Goal: Book appointment/travel/reservation

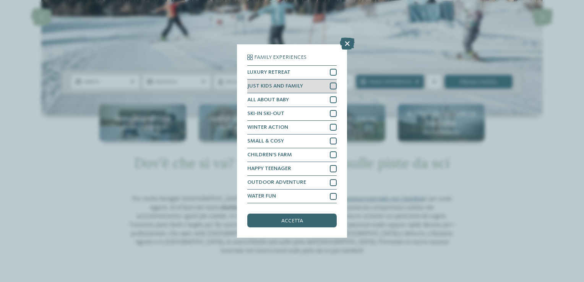
click at [333, 86] on div at bounding box center [333, 86] width 7 height 7
click at [333, 86] on icon at bounding box center [333, 86] width 5 height 4
click at [344, 43] on icon at bounding box center [347, 43] width 15 height 12
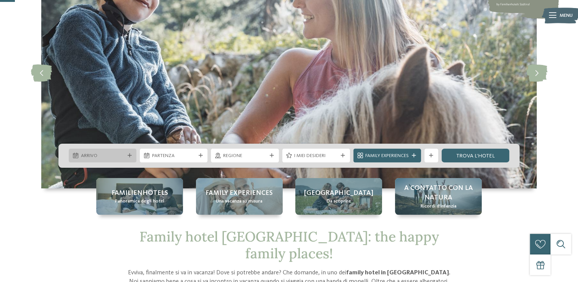
click at [125, 157] on div "Arrivo" at bounding box center [102, 155] width 47 height 7
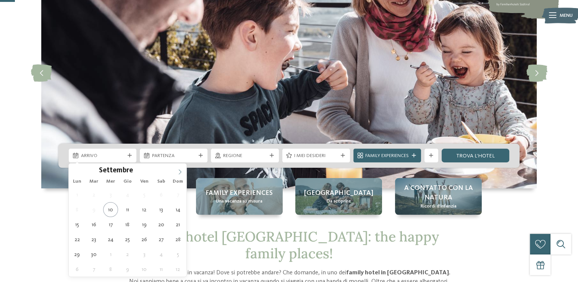
click at [182, 172] on icon at bounding box center [179, 171] width 5 height 5
type div "27.12.2025"
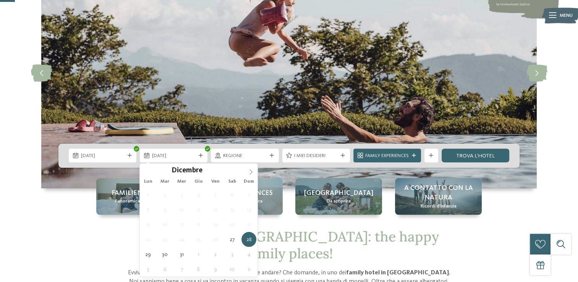
type input "****"
click at [248, 169] on icon at bounding box center [250, 171] width 5 height 5
type div "04.01.2026"
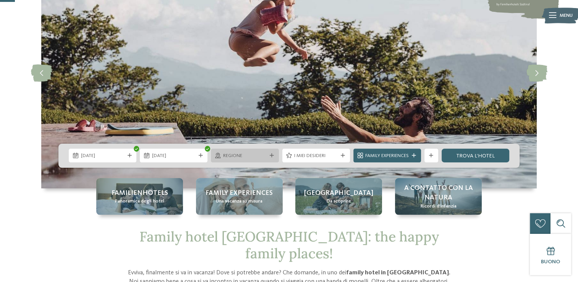
click at [249, 157] on span "Regione" at bounding box center [245, 156] width 44 height 7
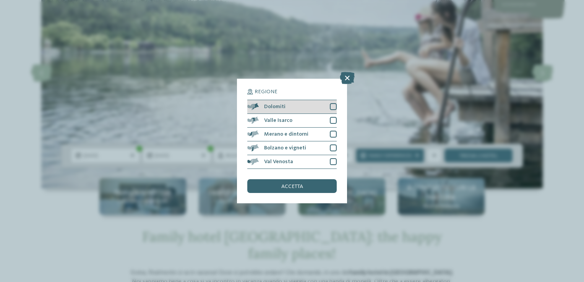
click at [334, 108] on div at bounding box center [333, 106] width 7 height 7
click at [334, 119] on div at bounding box center [333, 120] width 7 height 7
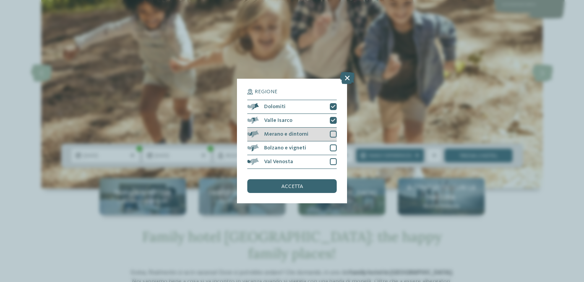
click at [333, 136] on div at bounding box center [333, 134] width 7 height 7
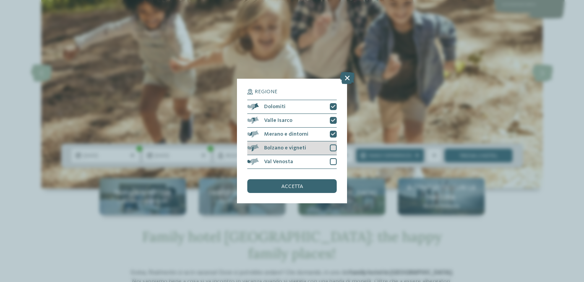
click at [333, 148] on div at bounding box center [333, 147] width 7 height 7
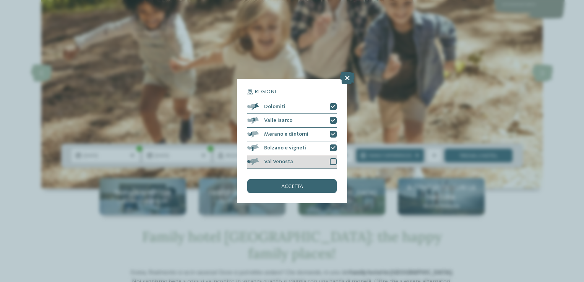
click at [333, 159] on div at bounding box center [333, 161] width 7 height 7
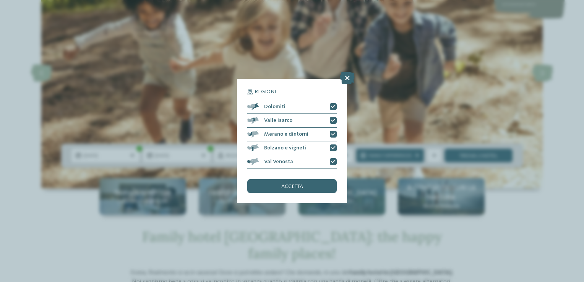
click at [309, 187] on div "accetta" at bounding box center [291, 186] width 89 height 14
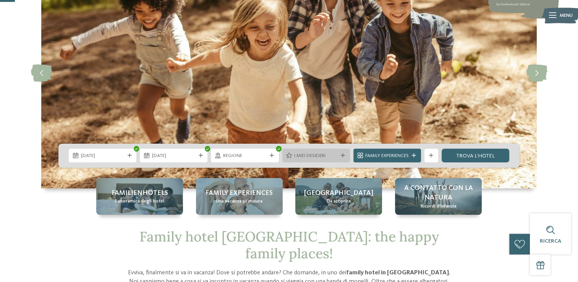
click at [313, 157] on span "I miei desideri" at bounding box center [316, 156] width 44 height 7
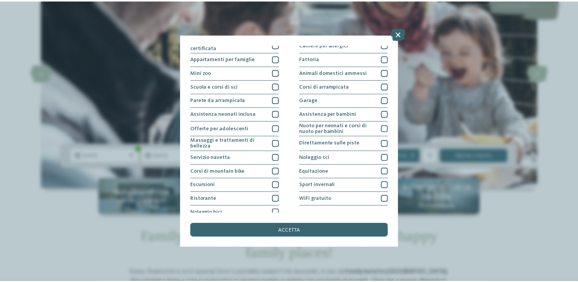
scroll to position [80, 0]
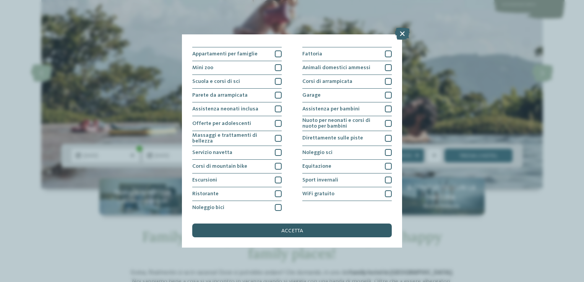
click at [292, 231] on span "accetta" at bounding box center [292, 230] width 22 height 5
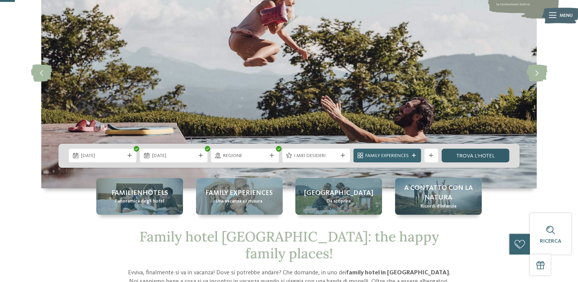
click at [463, 156] on link "trova l’hotel" at bounding box center [476, 156] width 68 height 14
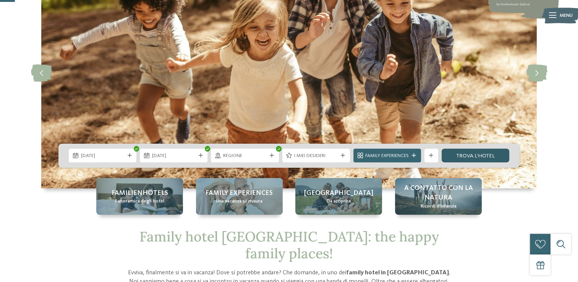
click at [488, 155] on link "trova l’hotel" at bounding box center [476, 156] width 68 height 14
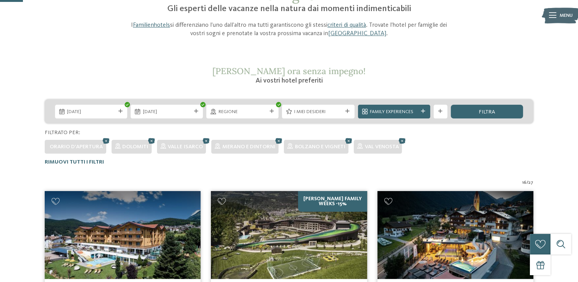
scroll to position [68, 0]
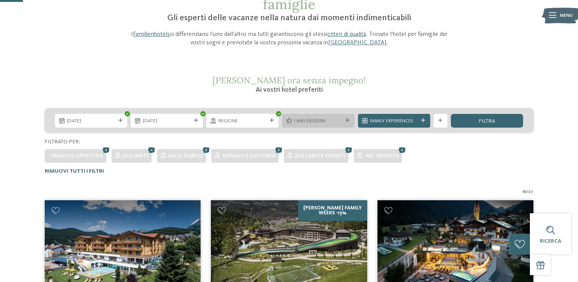
click at [345, 121] on div at bounding box center [347, 120] width 7 height 4
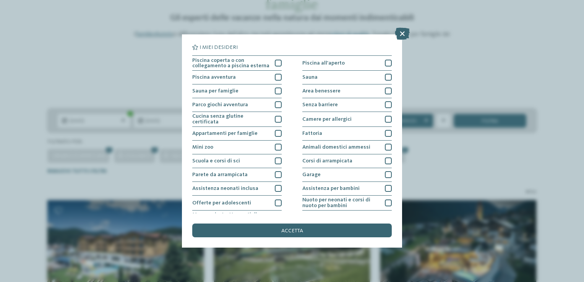
click at [428, 91] on div "I miei desideri Piscina coperta o con collegamento a piscina esterna Piscina al…" at bounding box center [292, 141] width 584 height 282
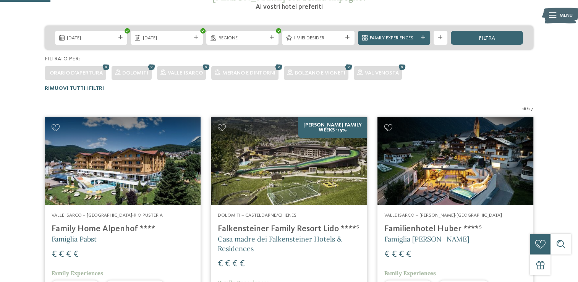
scroll to position [221, 0]
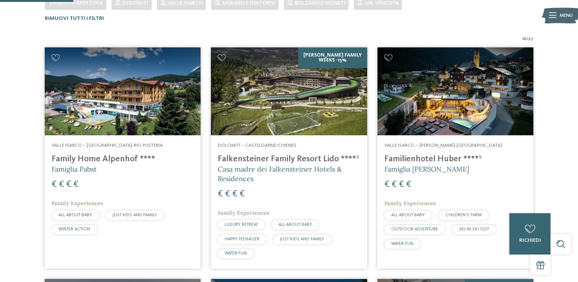
click at [279, 157] on h4 "Falkensteiner Family Resort Lido ****ˢ" at bounding box center [289, 159] width 142 height 10
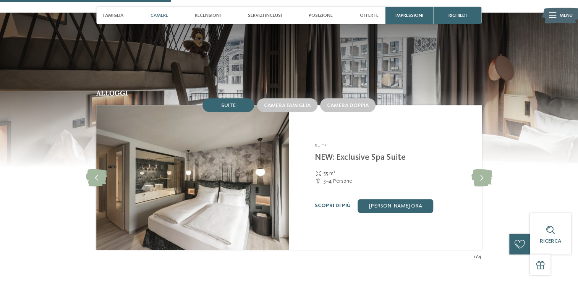
scroll to position [726, 0]
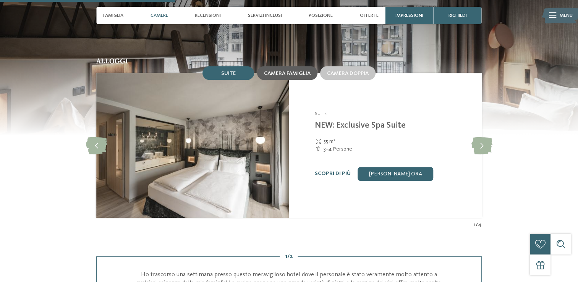
click at [291, 71] on span "Camera famiglia" at bounding box center [287, 73] width 47 height 5
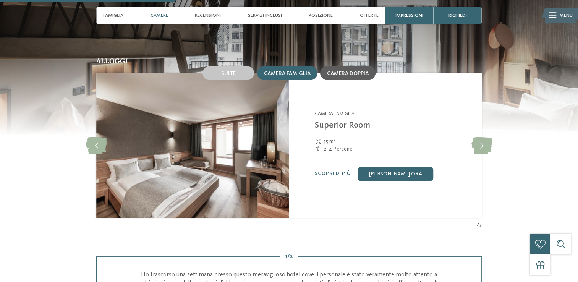
click at [350, 71] on span "Camera doppia" at bounding box center [348, 73] width 42 height 5
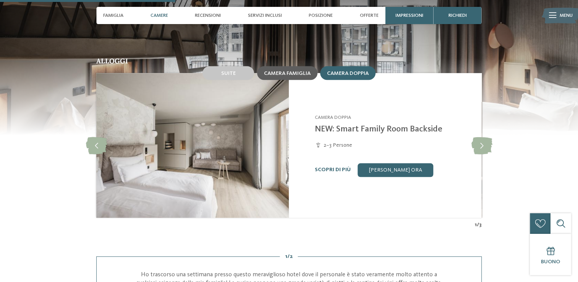
click at [283, 71] on span "Camera famiglia" at bounding box center [287, 73] width 47 height 5
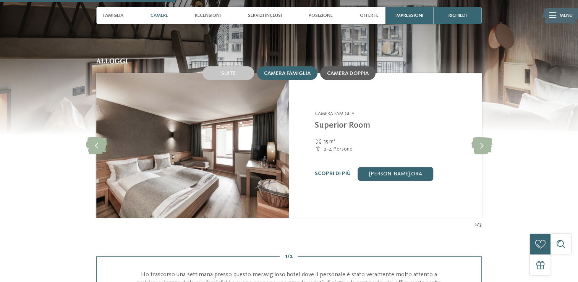
click at [334, 71] on span "Camera doppia" at bounding box center [348, 73] width 42 height 5
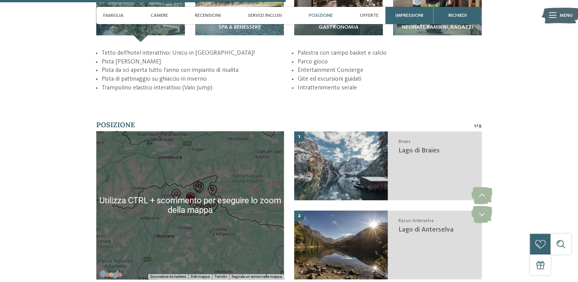
scroll to position [1185, 0]
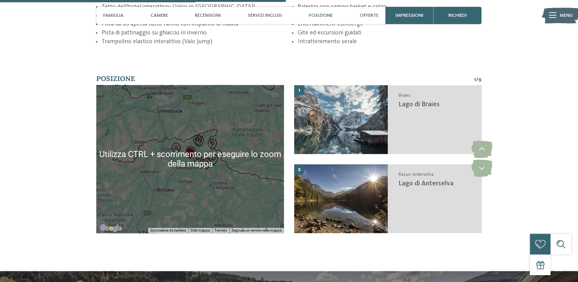
click at [204, 159] on img "Lago di Braies" at bounding box center [206, 163] width 11 height 11
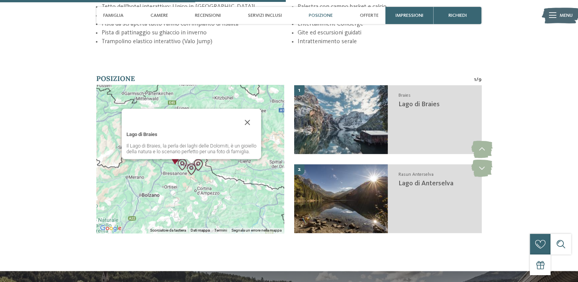
drag, startPoint x: 200, startPoint y: 161, endPoint x: 196, endPoint y: 164, distance: 4.1
click at [198, 162] on img "Raiffeisen Motorikpark®" at bounding box center [198, 164] width 11 height 11
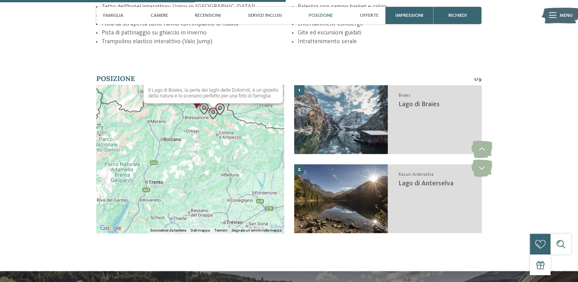
drag, startPoint x: 174, startPoint y: 179, endPoint x: 199, endPoint y: 121, distance: 63.0
click at [199, 121] on div "Lago di Braies Il Lago di Braies, la perla dei laghi delle Dolomiti, è un gioie…" at bounding box center [190, 159] width 188 height 148
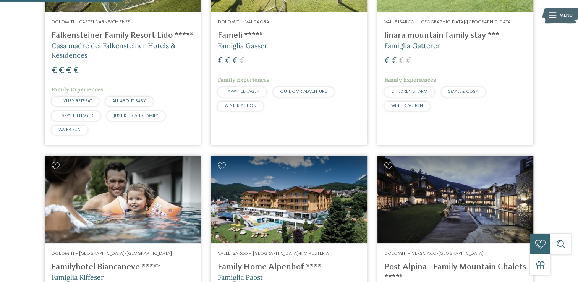
scroll to position [498, 0]
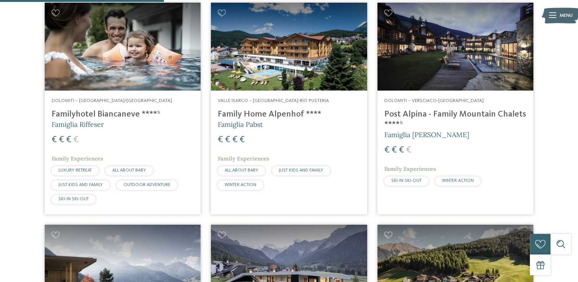
click at [255, 63] on img at bounding box center [289, 47] width 156 height 88
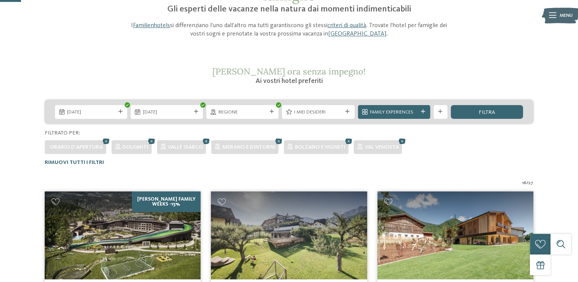
scroll to position [0, 0]
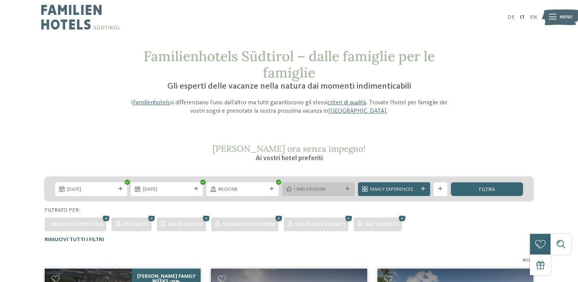
click at [315, 189] on span "I miei desideri" at bounding box center [318, 189] width 48 height 7
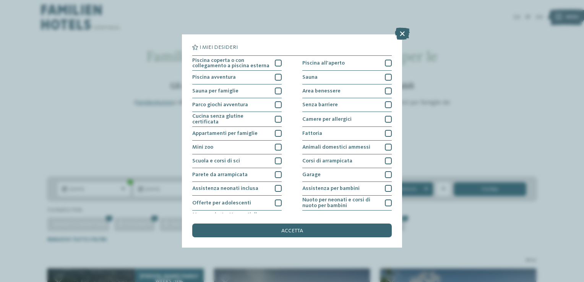
click at [139, 126] on div "I miei desideri Piscina coperta o con collegamento a piscina esterna Piscina al…" at bounding box center [292, 141] width 584 height 282
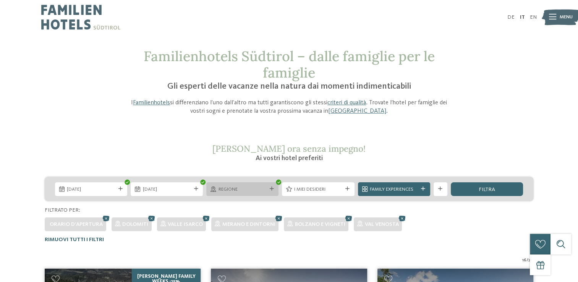
click at [249, 192] on span "Regione" at bounding box center [243, 189] width 48 height 7
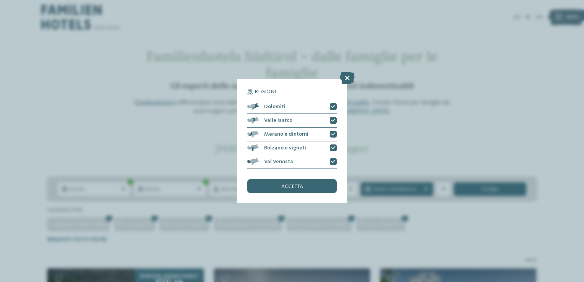
drag, startPoint x: 437, startPoint y: 131, endPoint x: 429, endPoint y: 132, distance: 8.4
click at [437, 131] on div "Regione Dolomiti" at bounding box center [292, 141] width 584 height 282
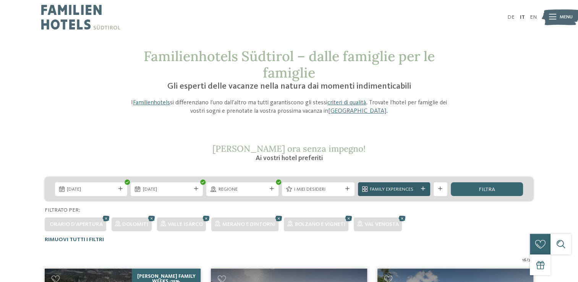
click at [378, 190] on span "Family Experiences" at bounding box center [394, 189] width 48 height 7
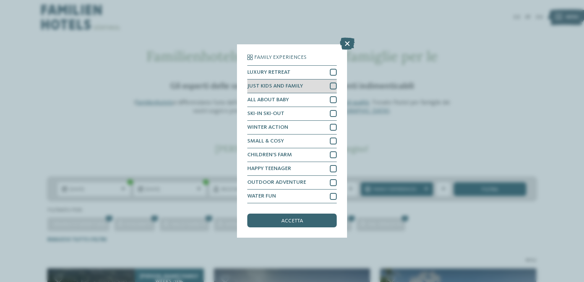
click at [295, 88] on span "JUST KIDS AND FAMILY" at bounding box center [275, 85] width 56 height 5
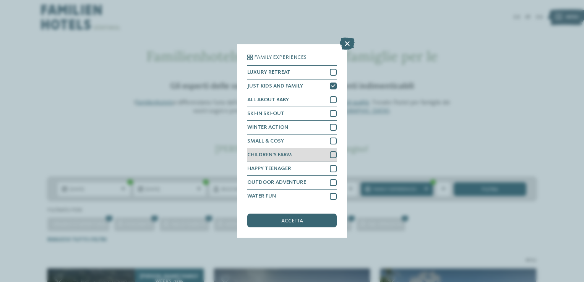
click at [330, 155] on div at bounding box center [333, 154] width 7 height 7
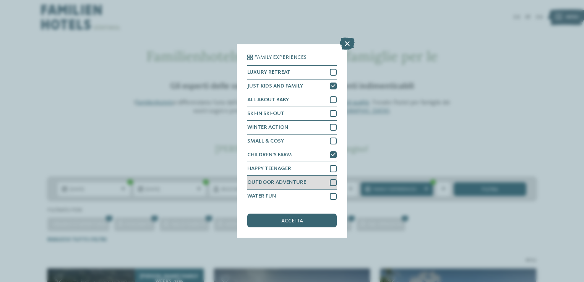
click at [321, 180] on div "OUTDOOR ADVENTURE" at bounding box center [291, 183] width 89 height 14
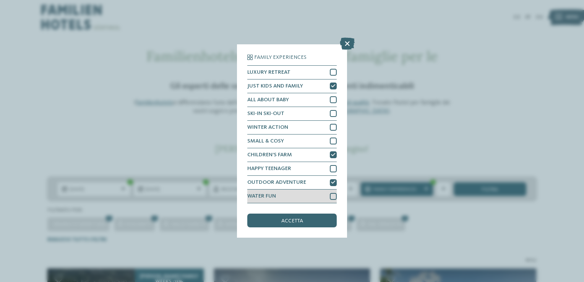
click at [318, 198] on div "WATER FUN" at bounding box center [291, 197] width 89 height 14
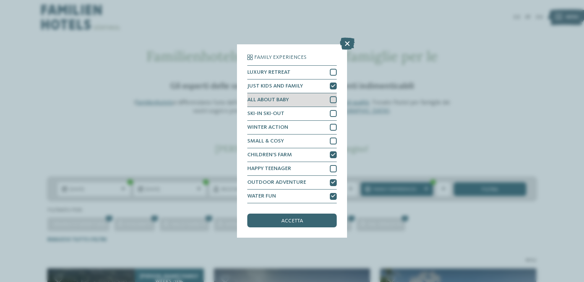
click at [285, 100] on span "ALL ABOUT BABY" at bounding box center [268, 99] width 42 height 5
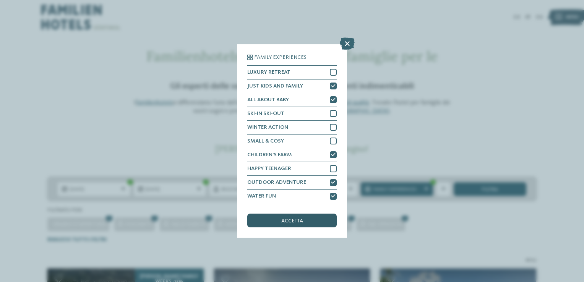
click at [305, 218] on div "accetta" at bounding box center [291, 221] width 89 height 14
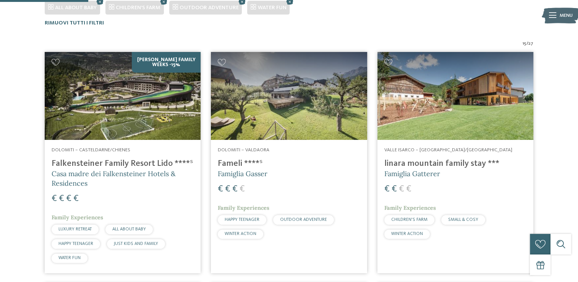
scroll to position [239, 0]
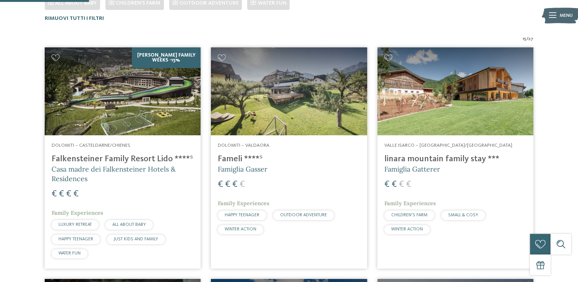
click at [247, 94] on img at bounding box center [289, 91] width 156 height 88
click at [225, 145] on span "Dolomiti – Valdaora" at bounding box center [244, 145] width 52 height 5
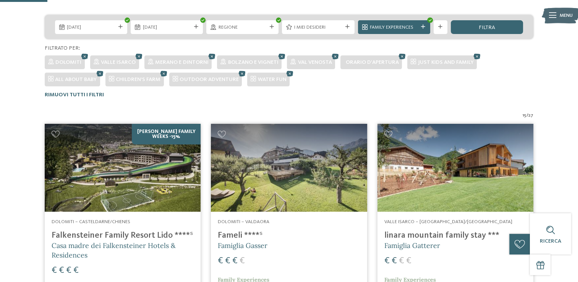
scroll to position [0, 0]
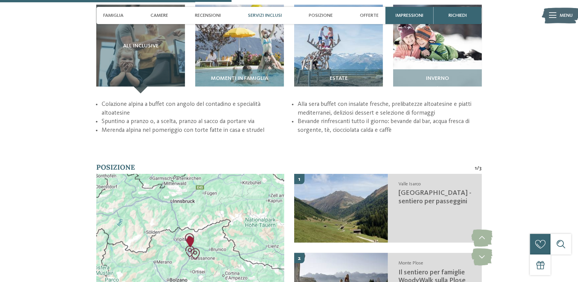
scroll to position [1185, 0]
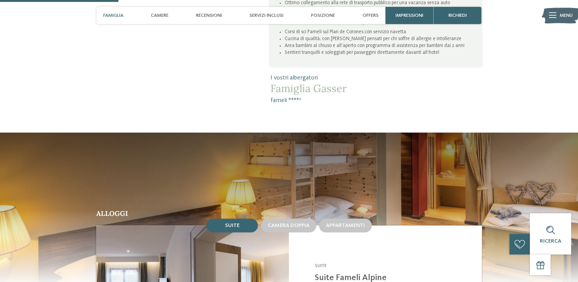
scroll to position [612, 0]
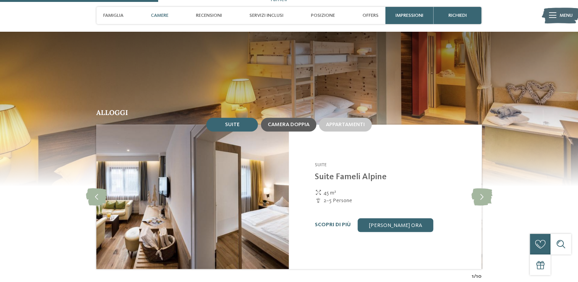
click at [292, 122] on span "Camera doppia" at bounding box center [289, 124] width 42 height 5
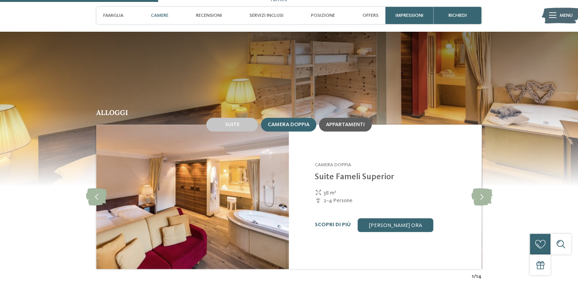
click at [336, 122] on span "Appartamenti" at bounding box center [345, 124] width 39 height 5
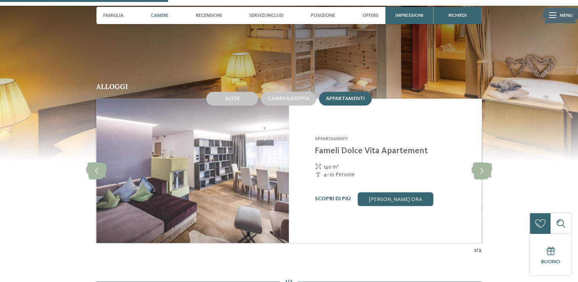
scroll to position [650, 0]
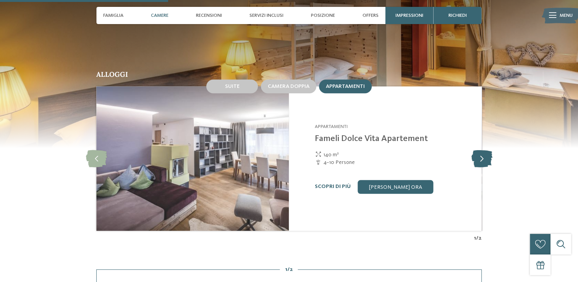
click at [480, 150] on icon at bounding box center [481, 158] width 21 height 17
click at [483, 150] on icon at bounding box center [481, 158] width 21 height 17
click at [484, 150] on icon at bounding box center [481, 158] width 21 height 17
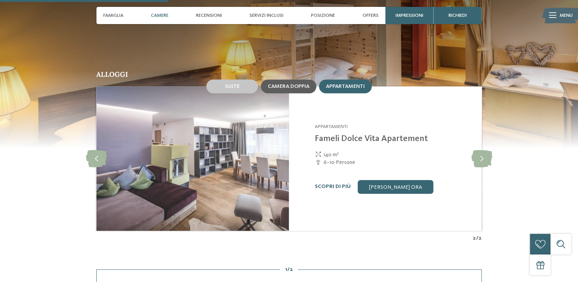
click at [297, 80] on div "Camera doppia" at bounding box center [288, 87] width 55 height 14
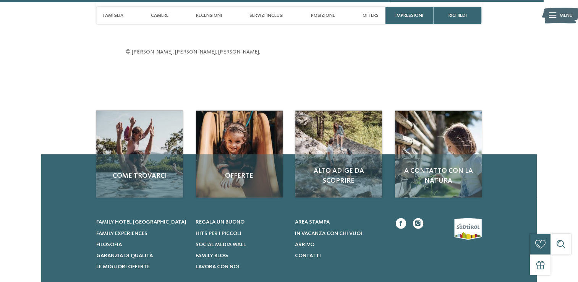
scroll to position [2102, 0]
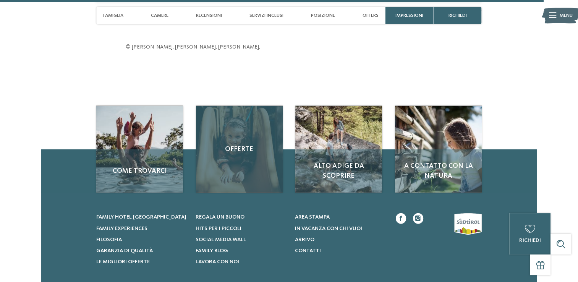
click at [228, 150] on div "Offerte" at bounding box center [239, 149] width 87 height 87
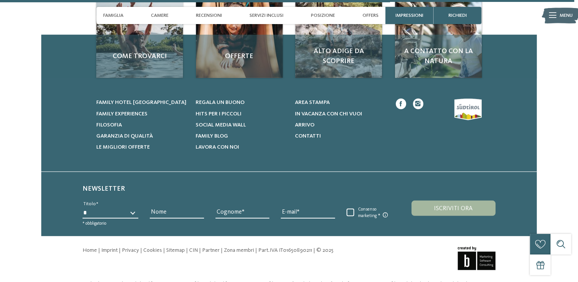
scroll to position [2236, 0]
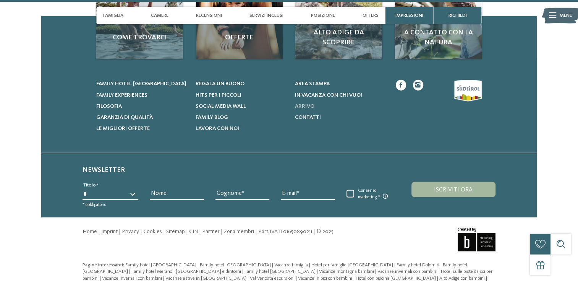
click at [304, 104] on span "Arrivo" at bounding box center [304, 106] width 19 height 5
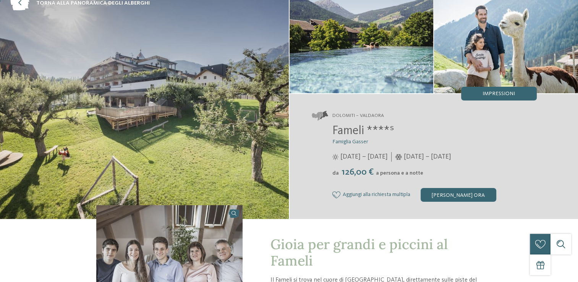
scroll to position [0, 0]
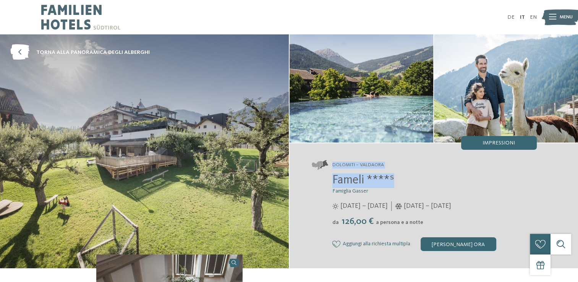
drag, startPoint x: 333, startPoint y: 165, endPoint x: 409, endPoint y: 185, distance: 78.9
click at [409, 185] on div "Dolomiti – Valdaora Fameli ****ˢ Famiglia Gasser da" at bounding box center [434, 205] width 289 height 125
drag, startPoint x: 409, startPoint y: 185, endPoint x: 353, endPoint y: 180, distance: 56.0
copy div "Dolomiti – Valdaora Fameli ****ˢ"
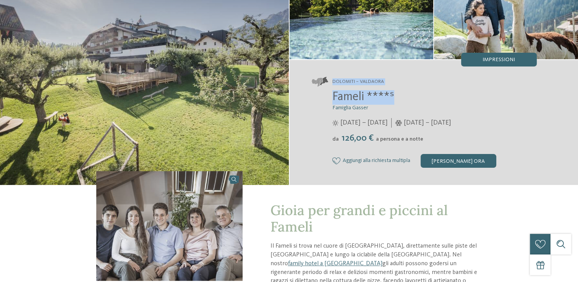
scroll to position [153, 0]
